Goal: Information Seeking & Learning: Learn about a topic

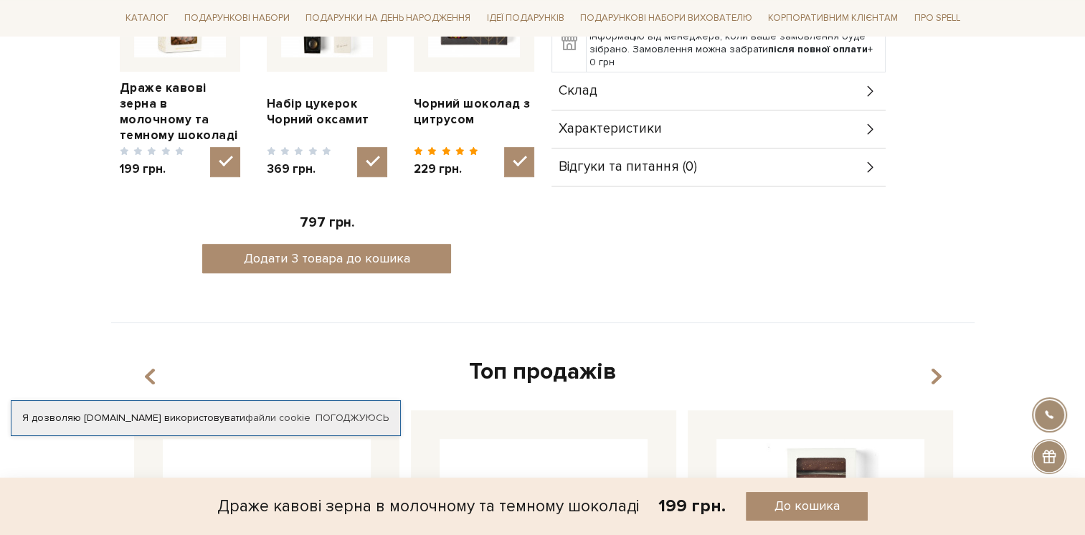
scroll to position [646, 0]
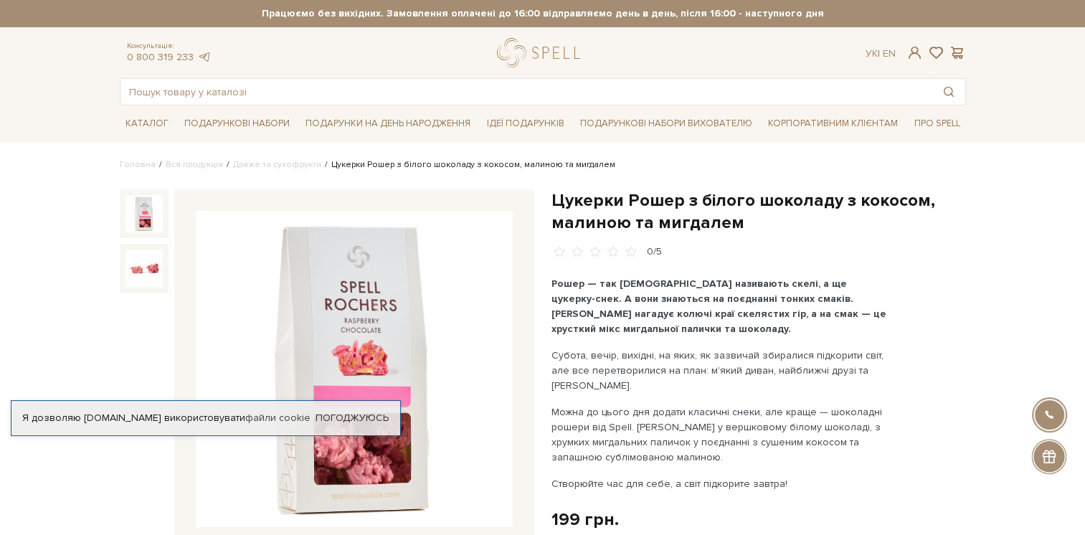
click at [341, 455] on img at bounding box center [354, 369] width 317 height 317
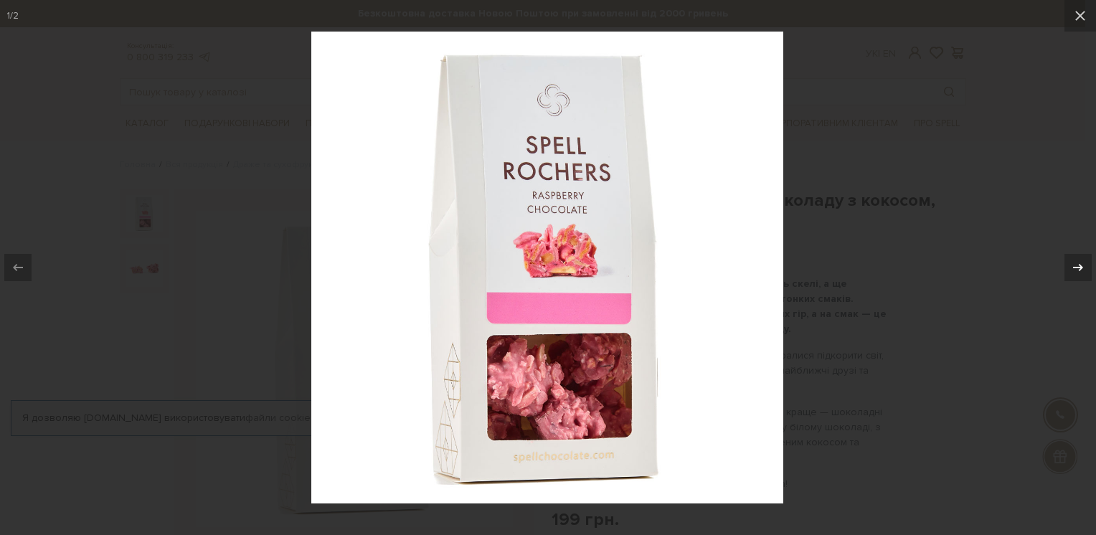
click at [1076, 263] on icon at bounding box center [1077, 267] width 17 height 17
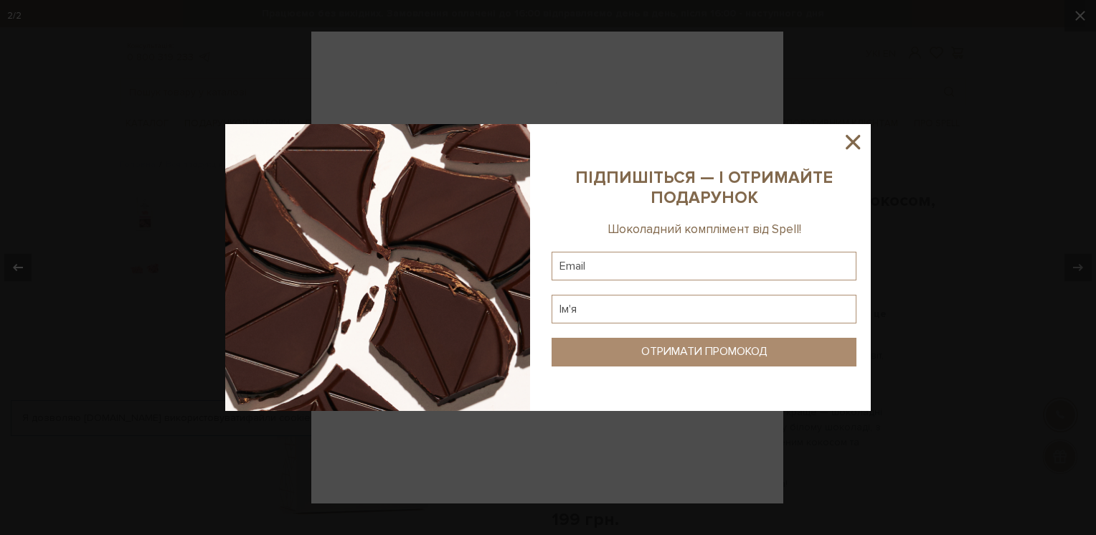
click at [851, 142] on icon at bounding box center [853, 142] width 24 height 24
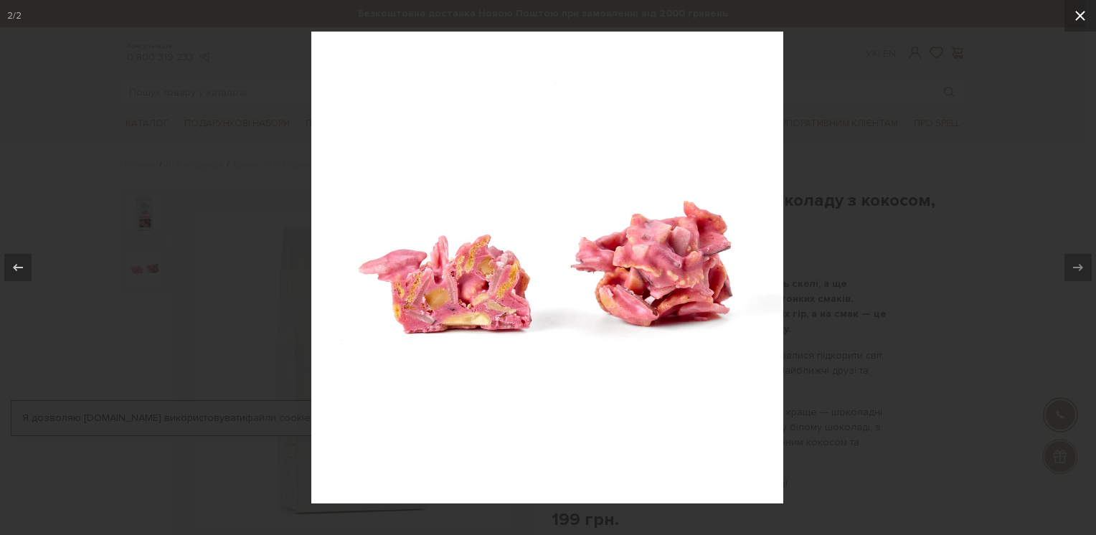
click at [1076, 15] on icon at bounding box center [1080, 15] width 17 height 17
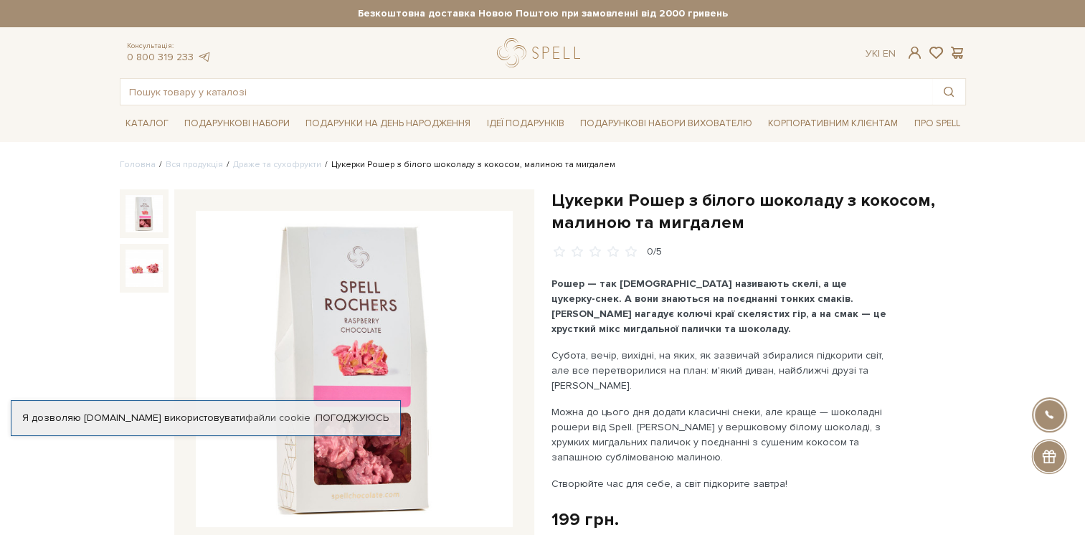
click at [354, 311] on img at bounding box center [354, 369] width 317 height 317
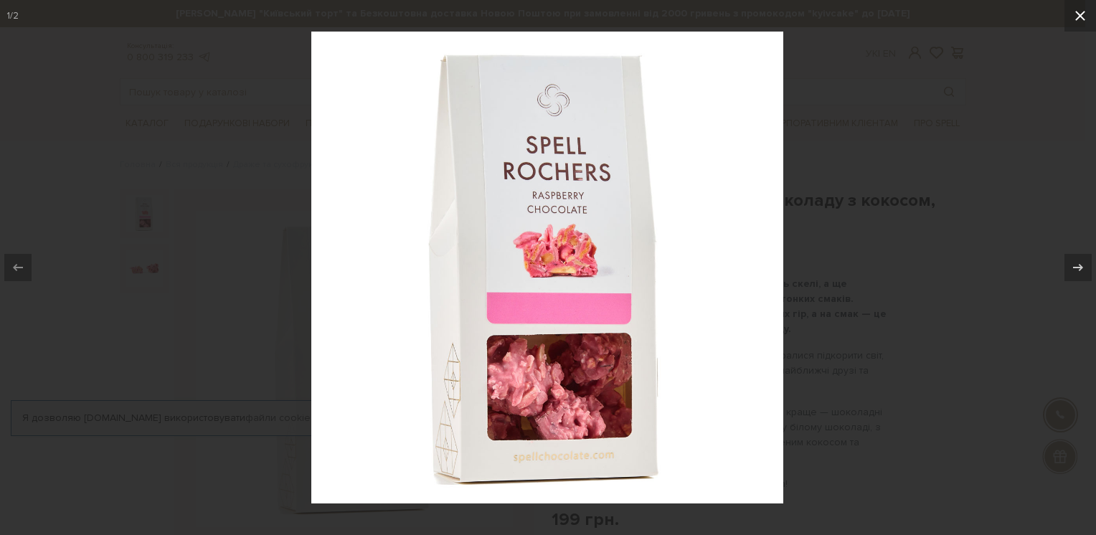
click at [1085, 14] on icon at bounding box center [1080, 15] width 17 height 17
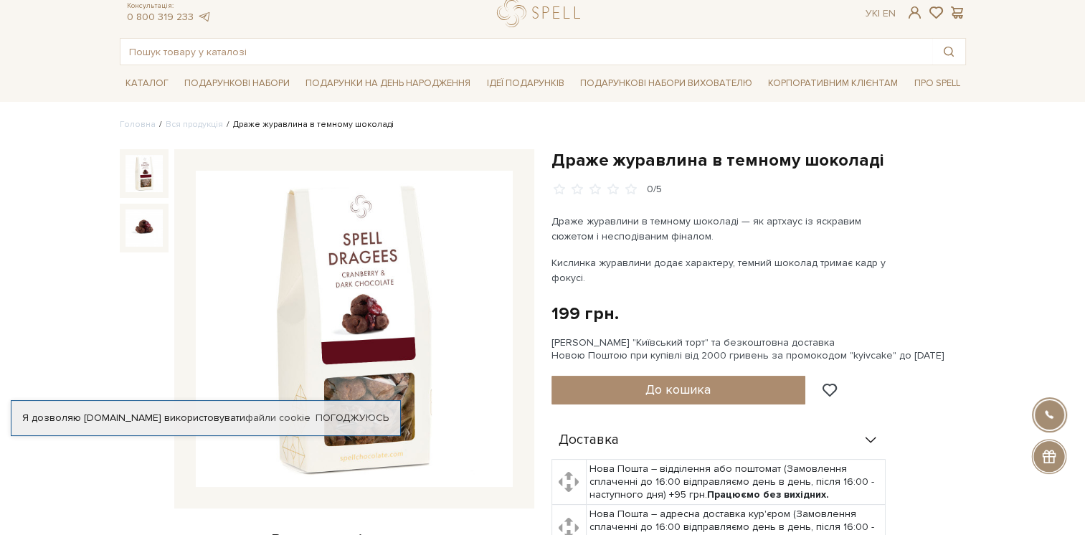
scroll to position [72, 0]
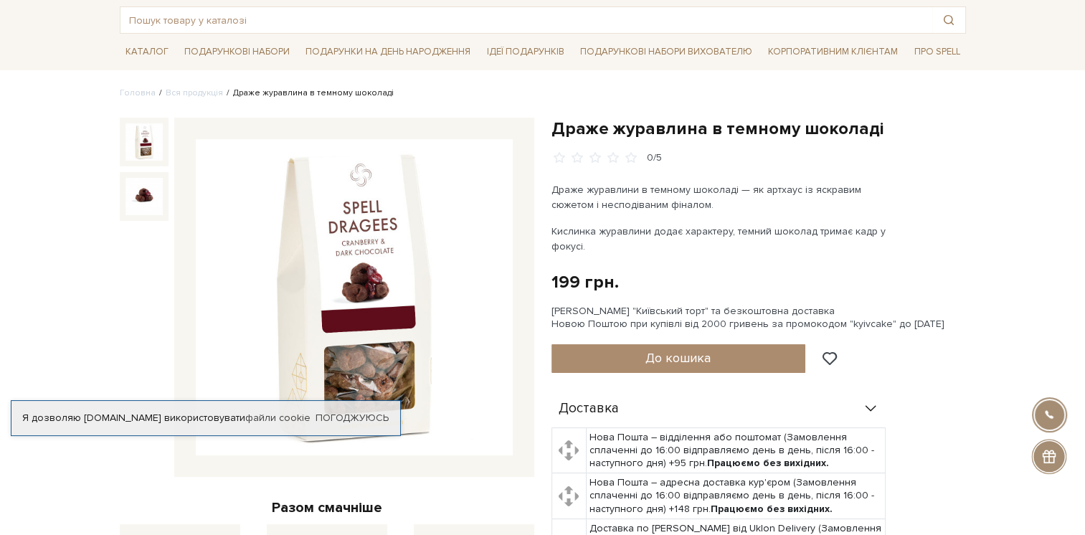
click at [369, 357] on img at bounding box center [354, 297] width 317 height 317
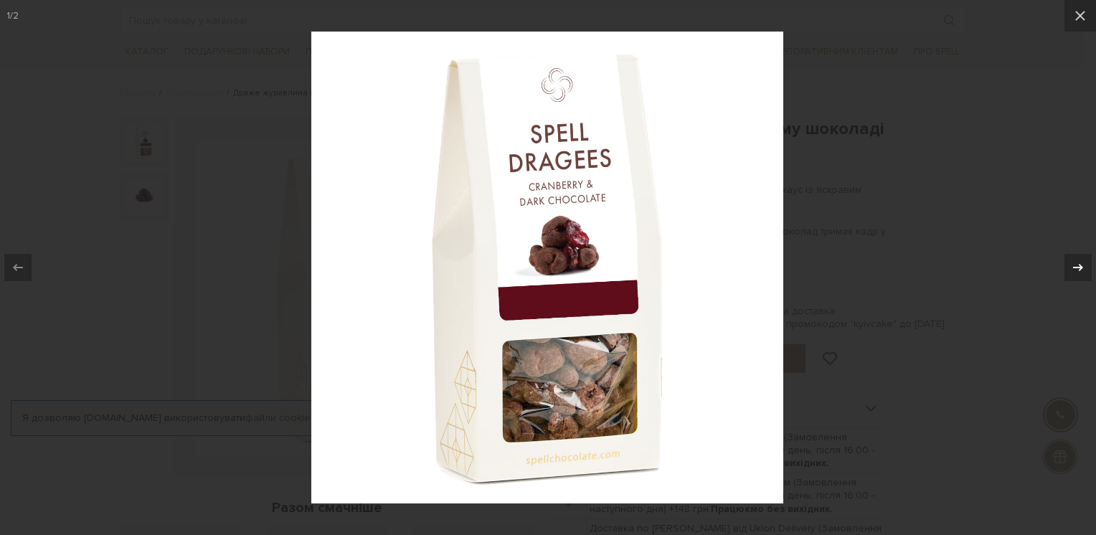
click at [1082, 269] on icon at bounding box center [1077, 267] width 17 height 17
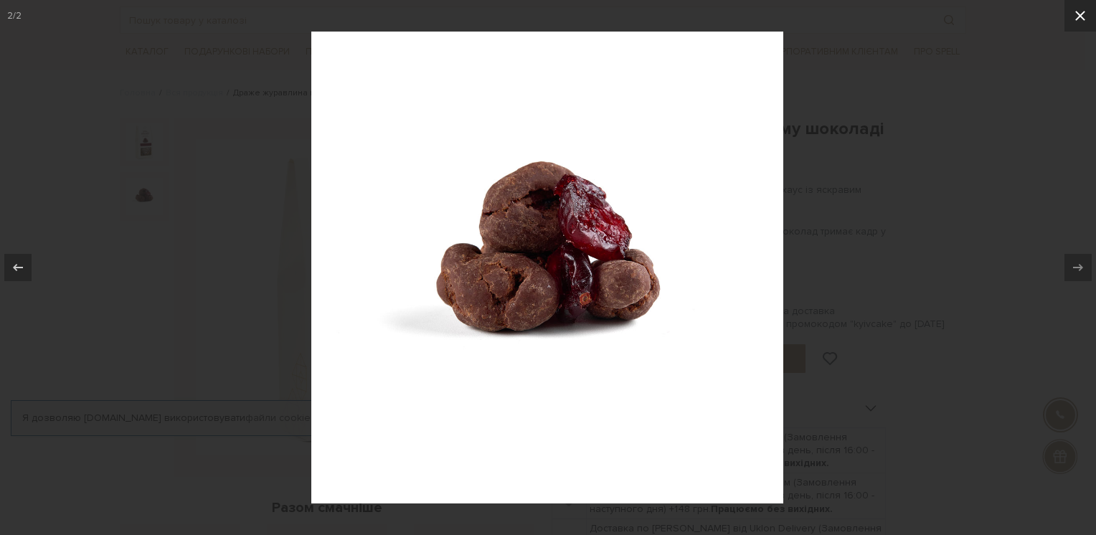
click at [1083, 16] on icon at bounding box center [1080, 15] width 17 height 17
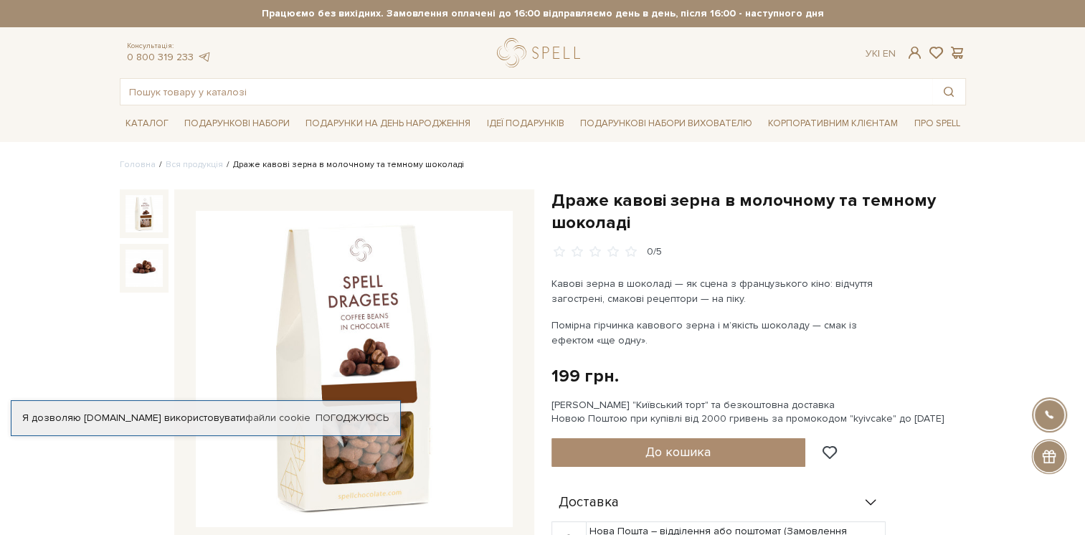
click at [329, 432] on div "Я дозволяю [DOMAIN_NAME] використовувати файли cookie Погоджуюсь" at bounding box center [206, 418] width 390 height 36
click at [347, 460] on img at bounding box center [354, 369] width 317 height 317
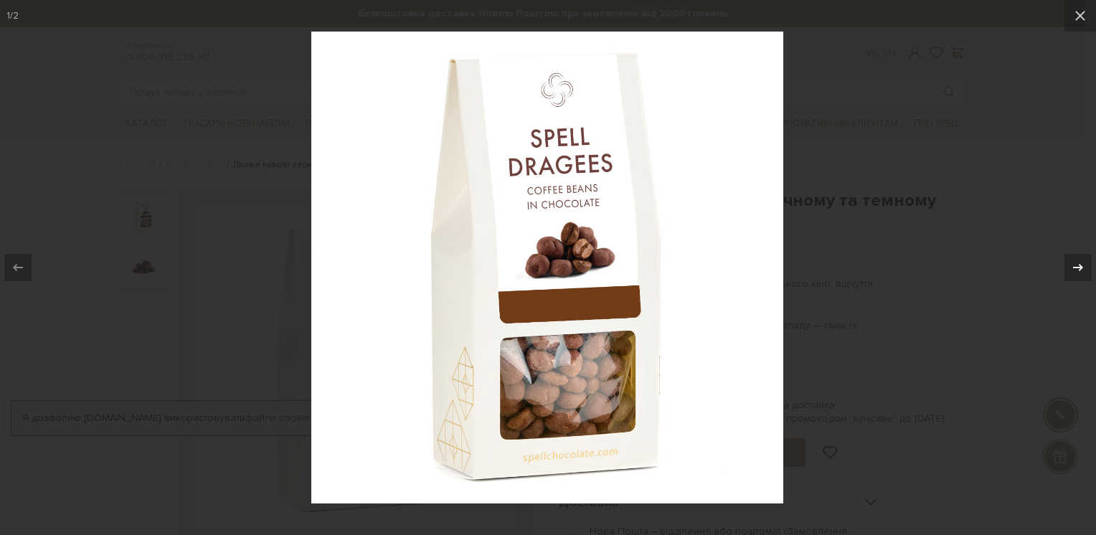
click at [1074, 265] on icon at bounding box center [1077, 267] width 17 height 17
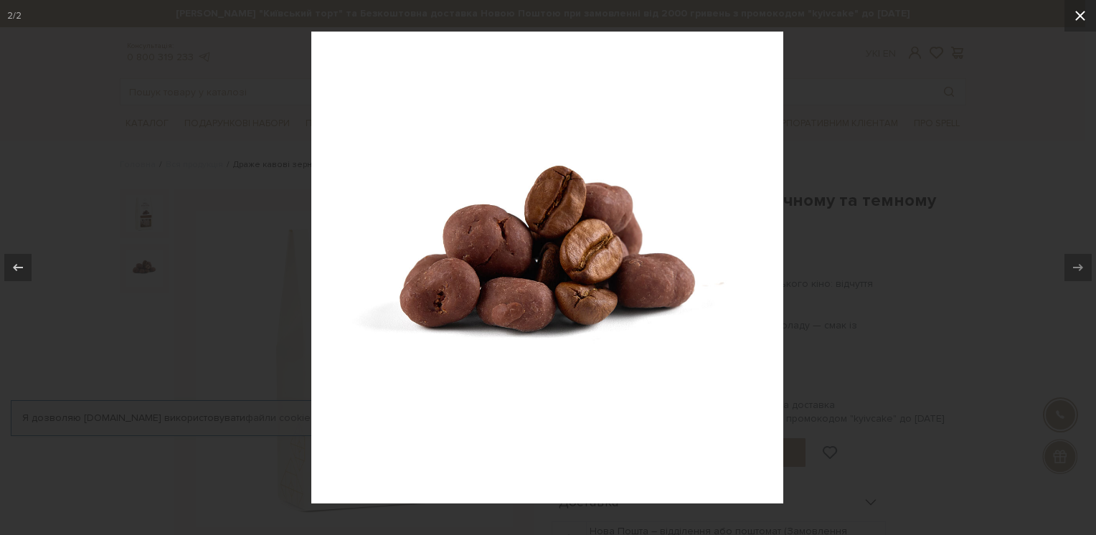
click at [1079, 15] on icon at bounding box center [1080, 16] width 10 height 10
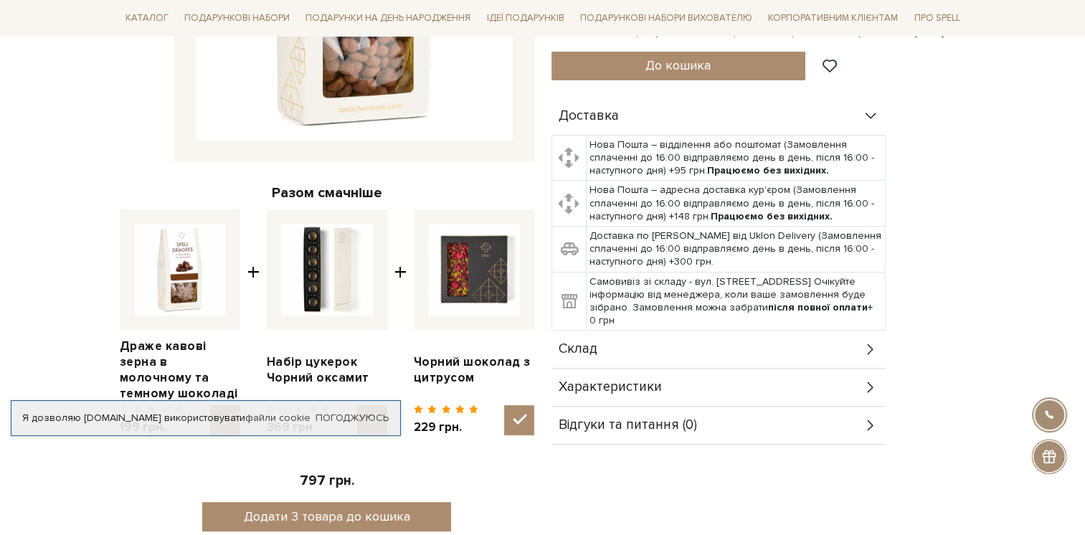
scroll to position [502, 0]
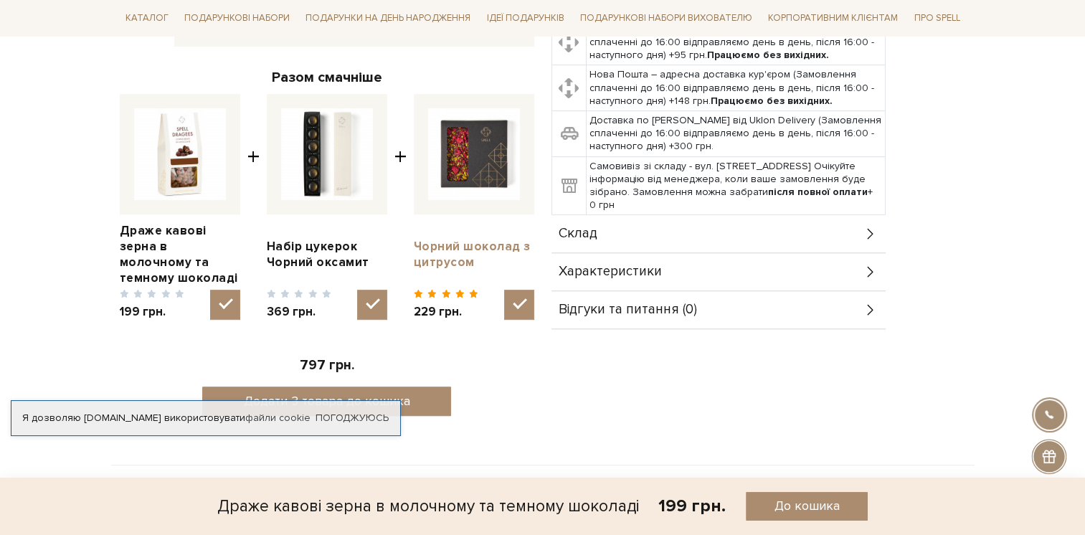
click at [433, 257] on link "Чорний шоколад з цитрусом" at bounding box center [474, 255] width 121 height 32
